Goal: Task Accomplishment & Management: Manage account settings

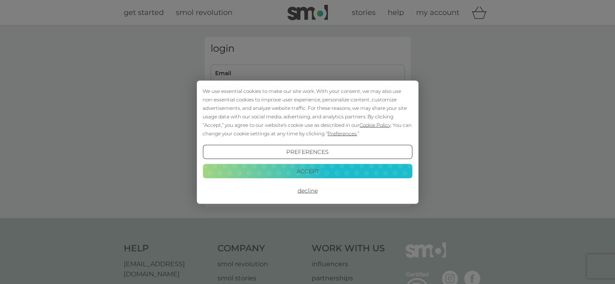
click at [306, 192] on button "Decline" at bounding box center [308, 191] width 210 height 15
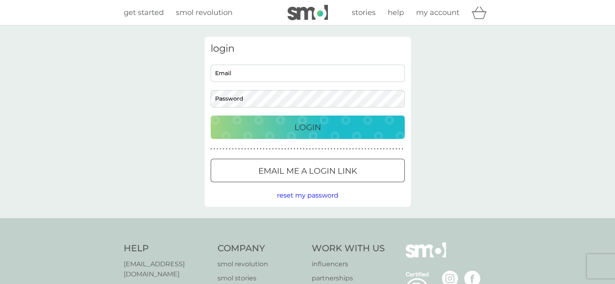
click at [301, 172] on div at bounding box center [307, 171] width 29 height 8
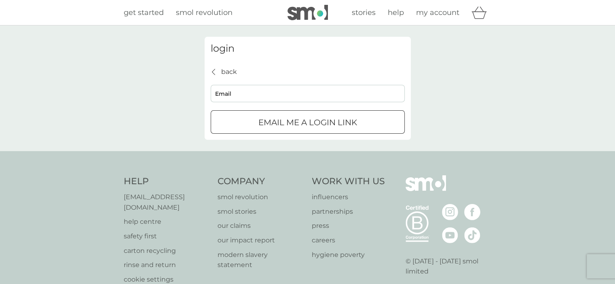
click at [291, 92] on input "Email" at bounding box center [308, 93] width 194 height 17
type input "groves.zoe@gmail.com"
click at [293, 124] on div "submit" at bounding box center [307, 123] width 29 height 8
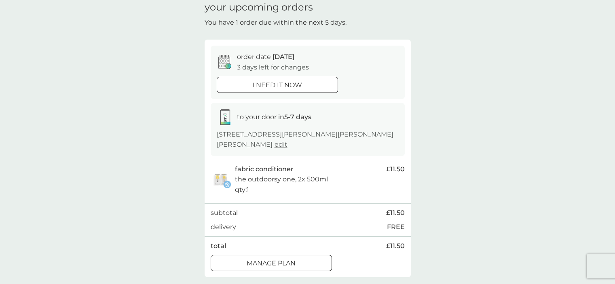
scroll to position [81, 0]
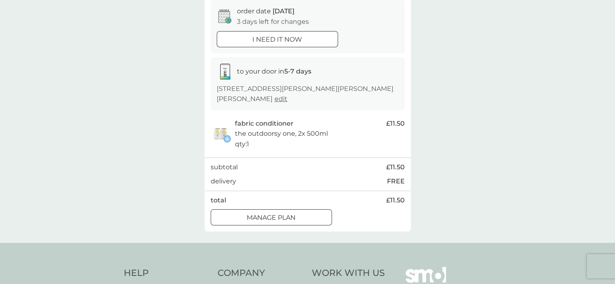
click at [287, 218] on p "Manage plan" at bounding box center [271, 218] width 49 height 11
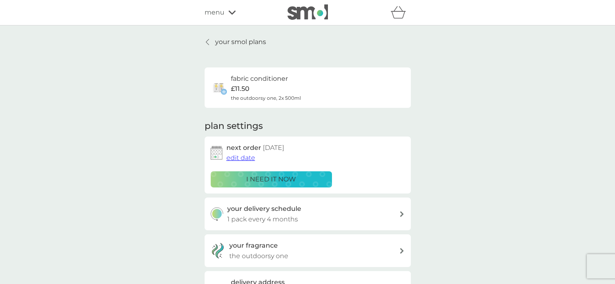
click at [245, 157] on span "edit date" at bounding box center [241, 158] width 29 height 8
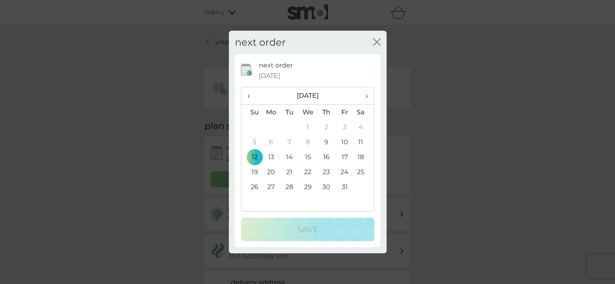
click at [377, 40] on icon "close" at bounding box center [376, 41] width 7 height 7
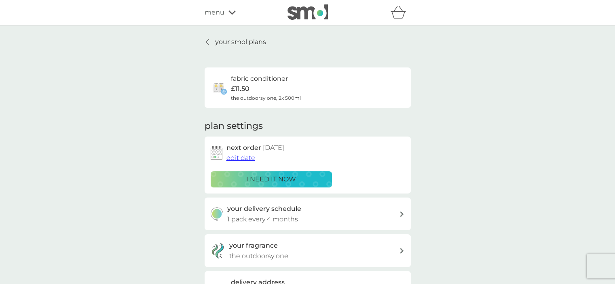
click at [246, 159] on span "edit date" at bounding box center [241, 158] width 29 height 8
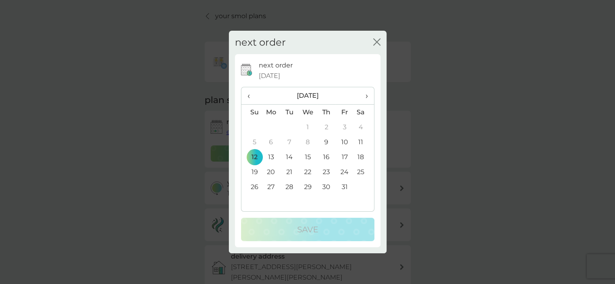
scroll to position [40, 0]
click at [365, 98] on span "›" at bounding box center [364, 95] width 8 height 17
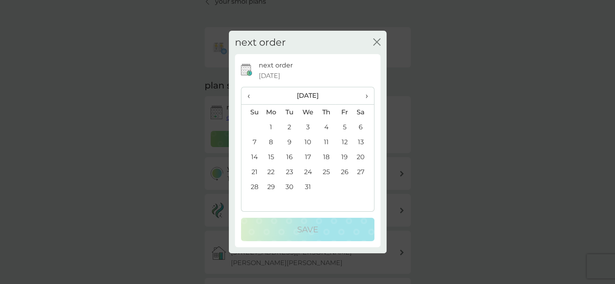
click at [365, 98] on span "›" at bounding box center [364, 95] width 8 height 17
click at [345, 187] on td "30" at bounding box center [344, 187] width 18 height 15
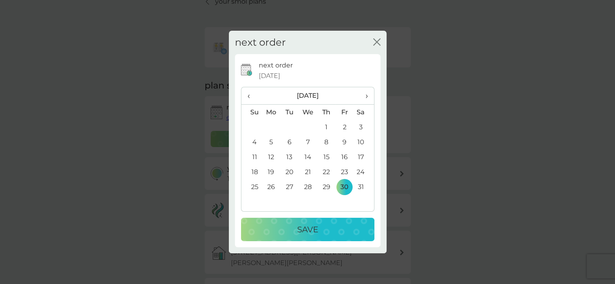
click at [332, 228] on div "Save" at bounding box center [307, 229] width 117 height 13
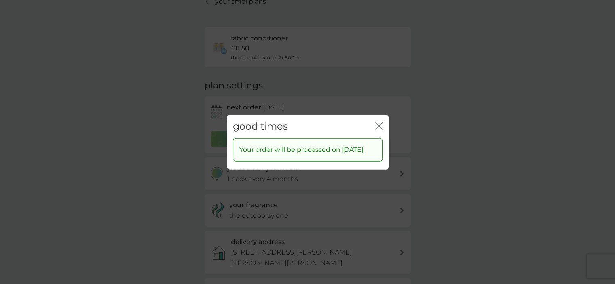
click at [377, 122] on icon "close" at bounding box center [378, 125] width 7 height 7
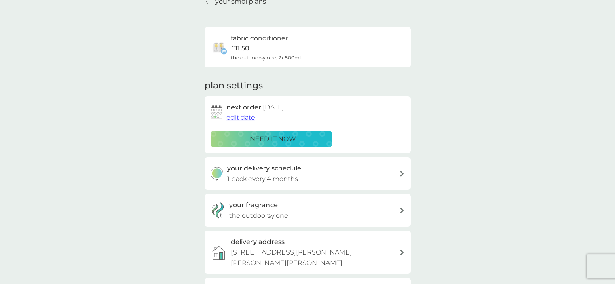
click at [382, 174] on div "your delivery schedule 1 pack every 4 months" at bounding box center [313, 173] width 172 height 21
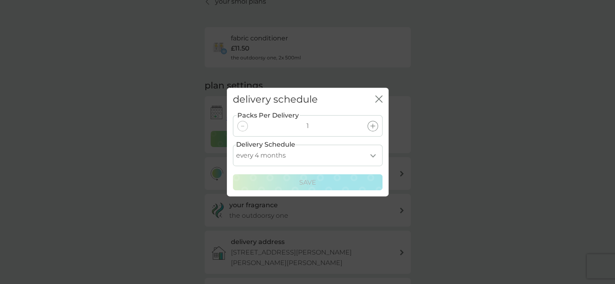
click at [357, 153] on select "every 1 month every 2 months every 3 months every 4 months every 5 months every…" at bounding box center [308, 155] width 150 height 21
select select "8"
click at [233, 145] on select "every 1 month every 2 months every 3 months every 4 months every 5 months every…" at bounding box center [308, 155] width 150 height 21
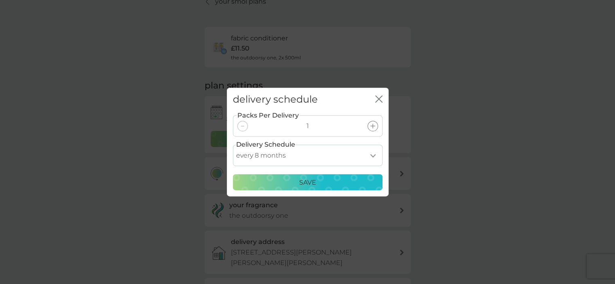
click at [350, 184] on div "Save" at bounding box center [307, 183] width 139 height 11
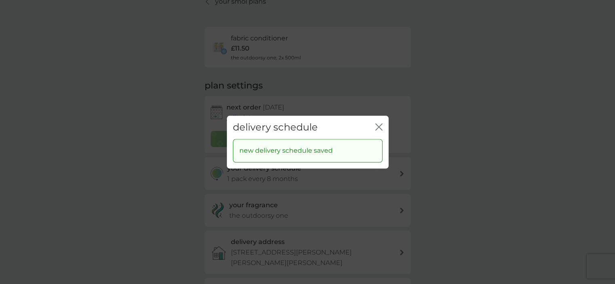
click at [377, 127] on icon "close" at bounding box center [378, 126] width 7 height 7
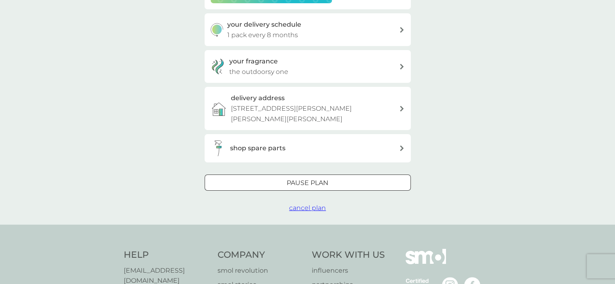
scroll to position [202, 0]
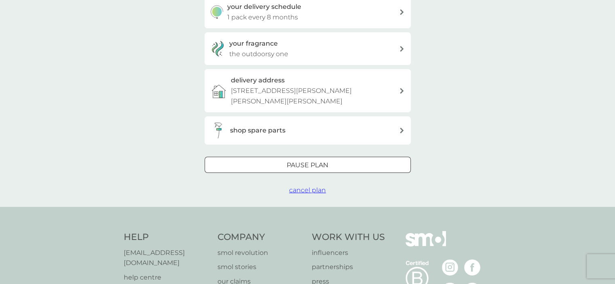
click at [312, 166] on div at bounding box center [307, 165] width 29 height 8
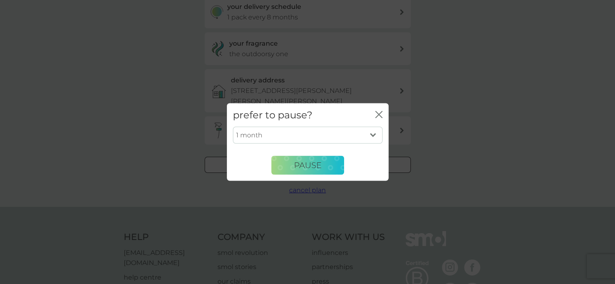
click at [334, 135] on select "1 month 2 months 3 months 4 months 5 months 6 months" at bounding box center [308, 135] width 150 height 17
select select "6"
click at [233, 127] on select "1 month 2 months 3 months 4 months 5 months 6 months" at bounding box center [308, 135] width 150 height 17
click at [321, 170] on span "Pause" at bounding box center [308, 166] width 28 height 10
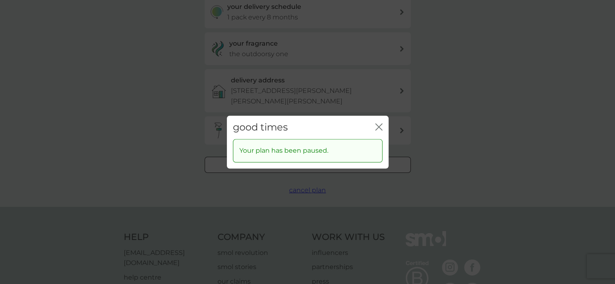
click at [379, 128] on icon "close" at bounding box center [380, 127] width 3 height 6
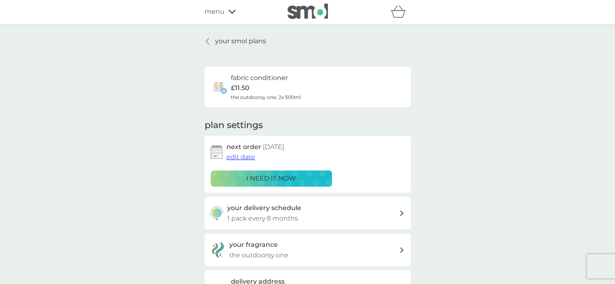
scroll to position [0, 0]
click at [227, 42] on p "your smol plans" at bounding box center [240, 42] width 51 height 11
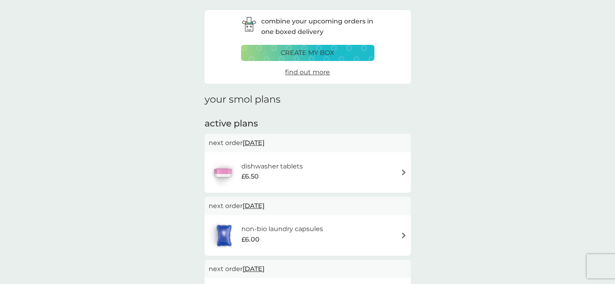
scroll to position [40, 0]
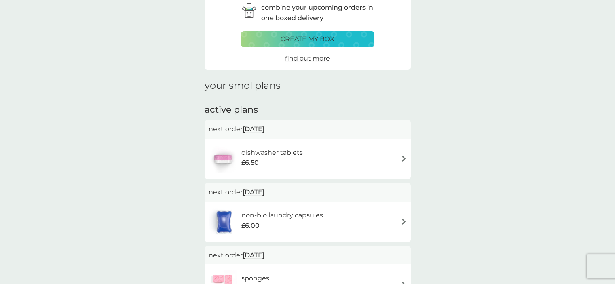
click at [321, 38] on p "create my box" at bounding box center [308, 39] width 54 height 11
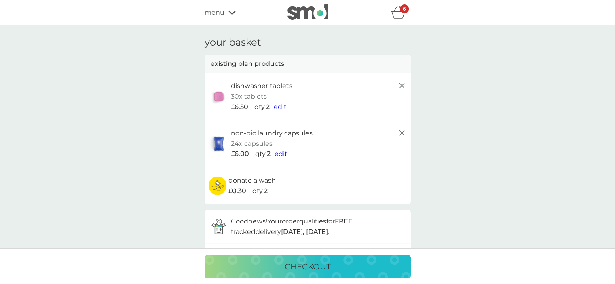
click at [281, 108] on span "edit" at bounding box center [280, 107] width 13 height 8
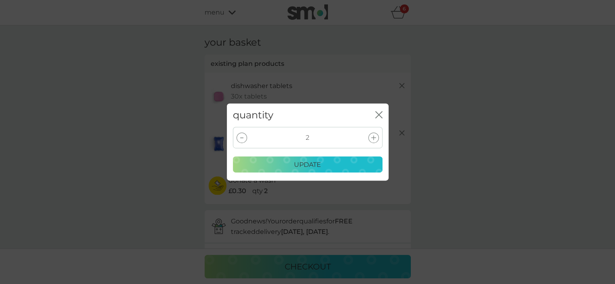
click at [242, 139] on div at bounding box center [242, 138] width 11 height 11
click at [289, 167] on div "update" at bounding box center [307, 165] width 139 height 11
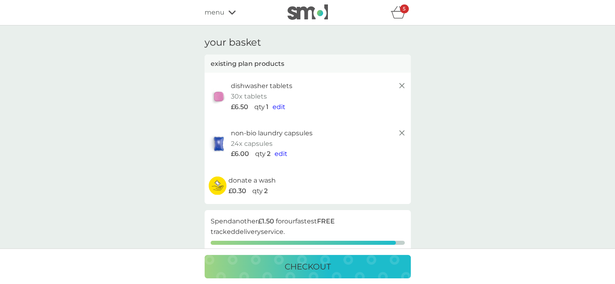
click at [401, 13] on div "5" at bounding box center [404, 8] width 9 height 9
click at [220, 15] on span "menu" at bounding box center [215, 12] width 20 height 11
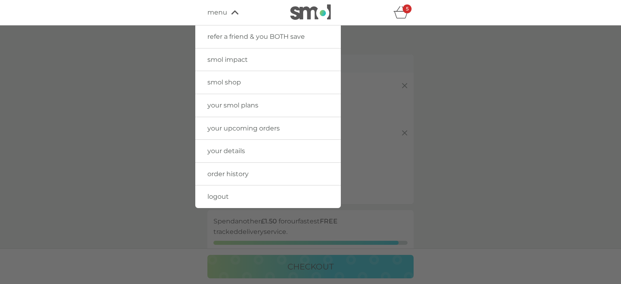
click at [215, 195] on span "logout" at bounding box center [218, 197] width 21 height 8
